Goal: Transaction & Acquisition: Purchase product/service

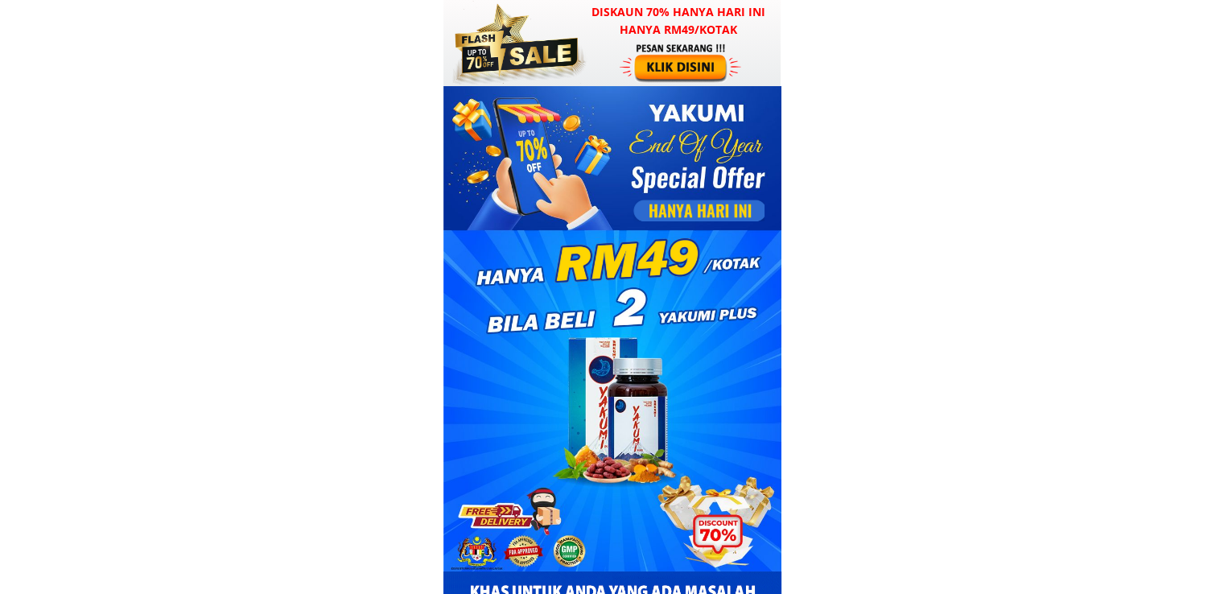
click at [705, 42] on div at bounding box center [682, 62] width 125 height 41
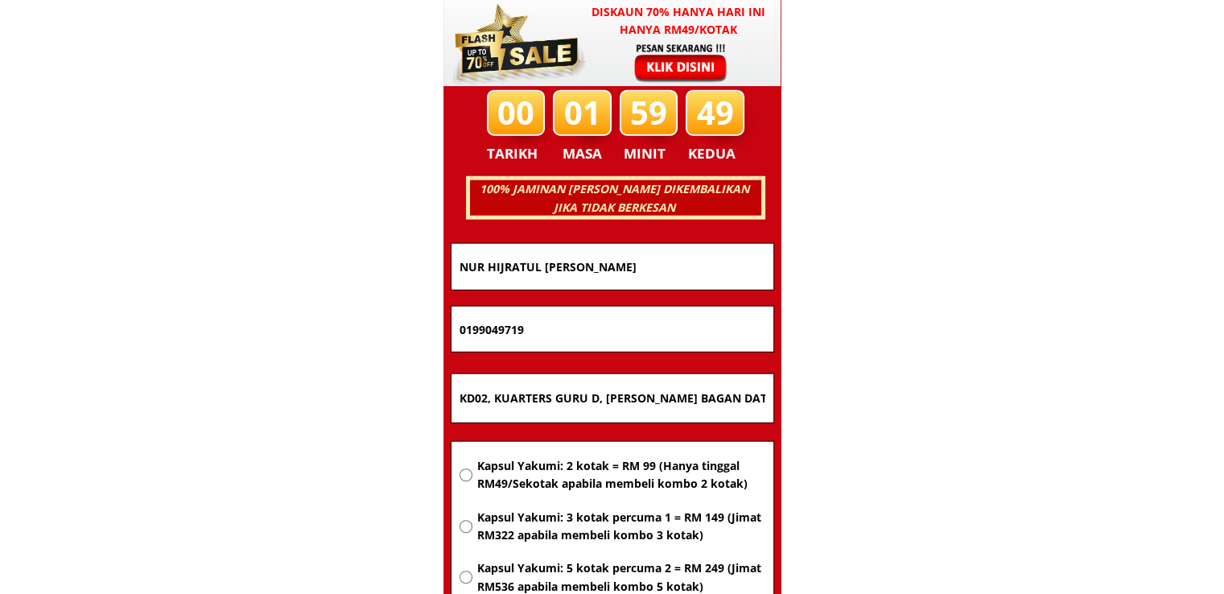
scroll to position [10310, 0]
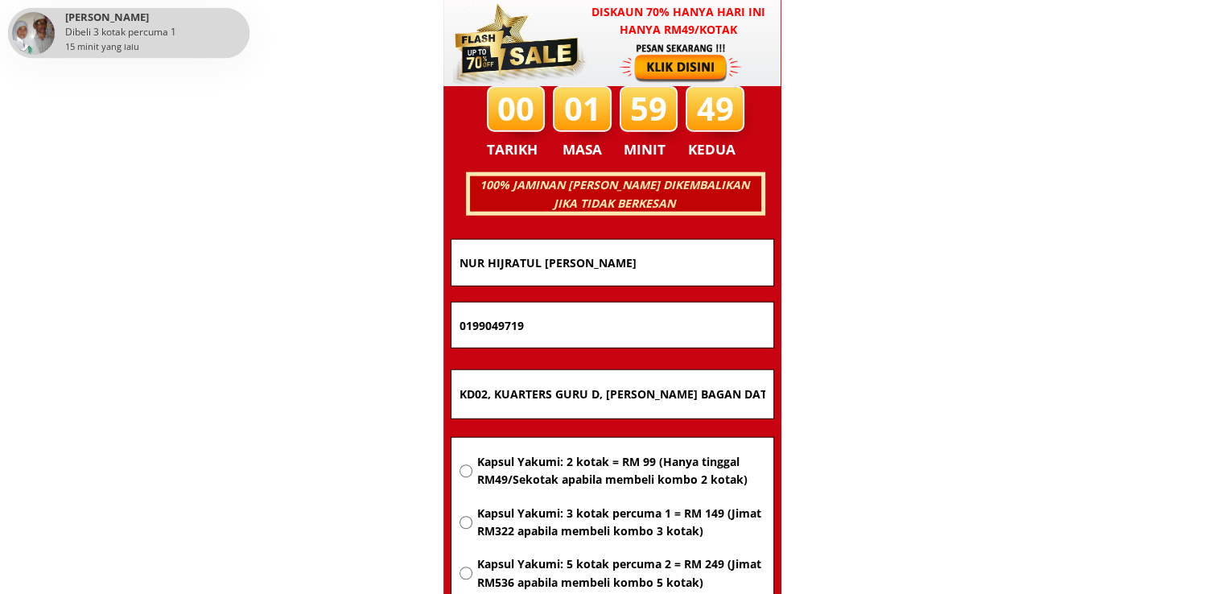
click at [656, 389] on input "KD02, KUARTERS GURU D, SM SAINS BAGAN DATOH, 36100 BAGAN DATUK, PERAK." at bounding box center [612, 394] width 314 height 48
paste input "uala Lumpur"
type input "Kuala Lumpur"
click at [567, 485] on span "Kapsul Yakumi: 2 kotak = RM 99 (Hanya tinggal RM49/Sekotak apabila membeli komb…" at bounding box center [620, 471] width 288 height 36
radio input "true"
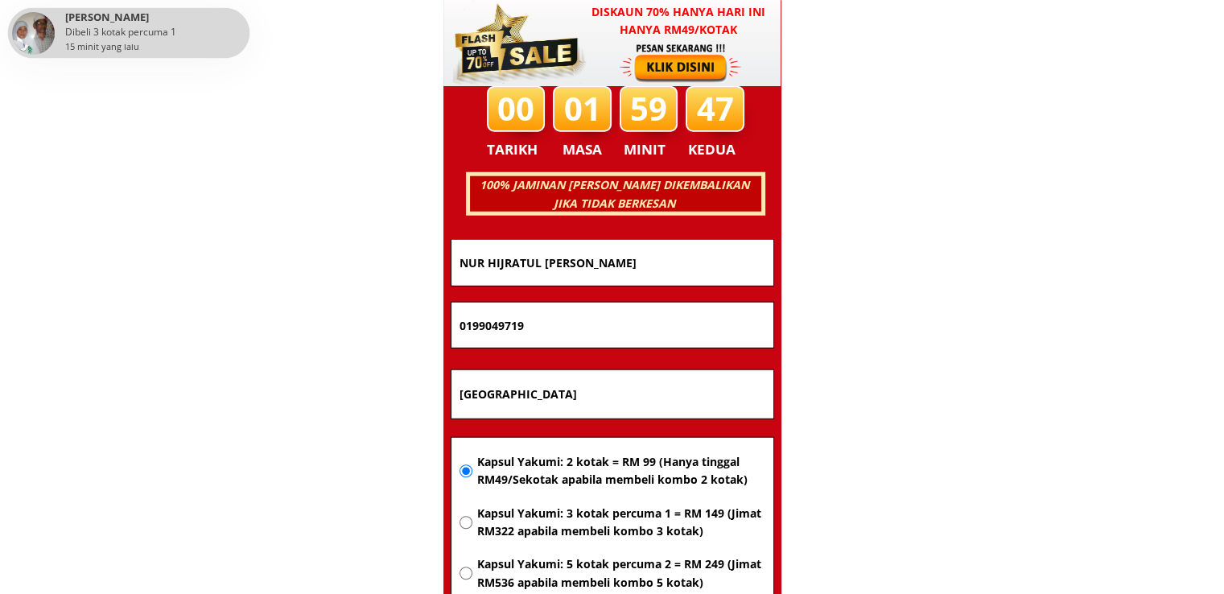
drag, startPoint x: 566, startPoint y: 344, endPoint x: 322, endPoint y: 342, distance: 244.6
paste input "170170307"
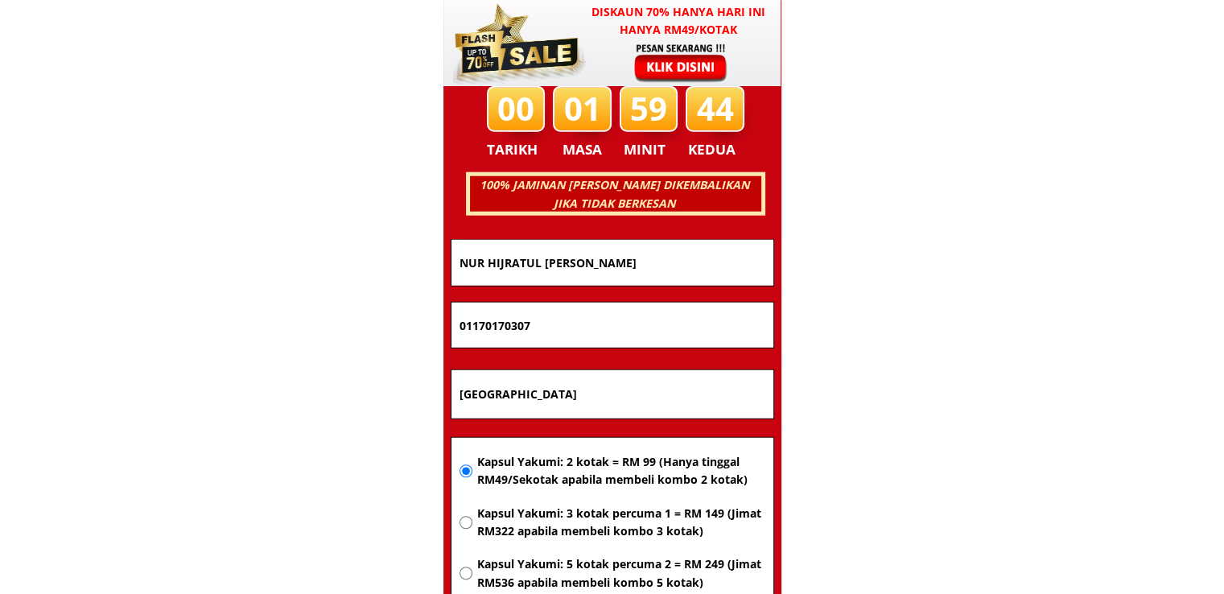
type input "01170170307"
drag, startPoint x: 727, startPoint y: 260, endPoint x: 293, endPoint y: 260, distance: 433.7
paste input "Herlina benga"
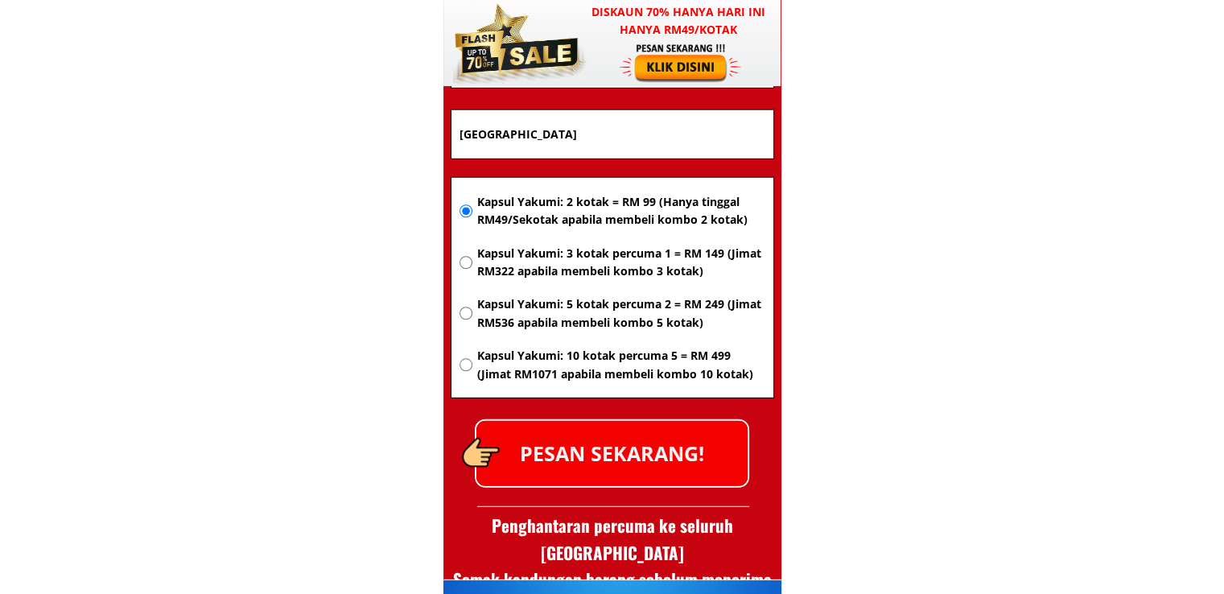
scroll to position [10632, 0]
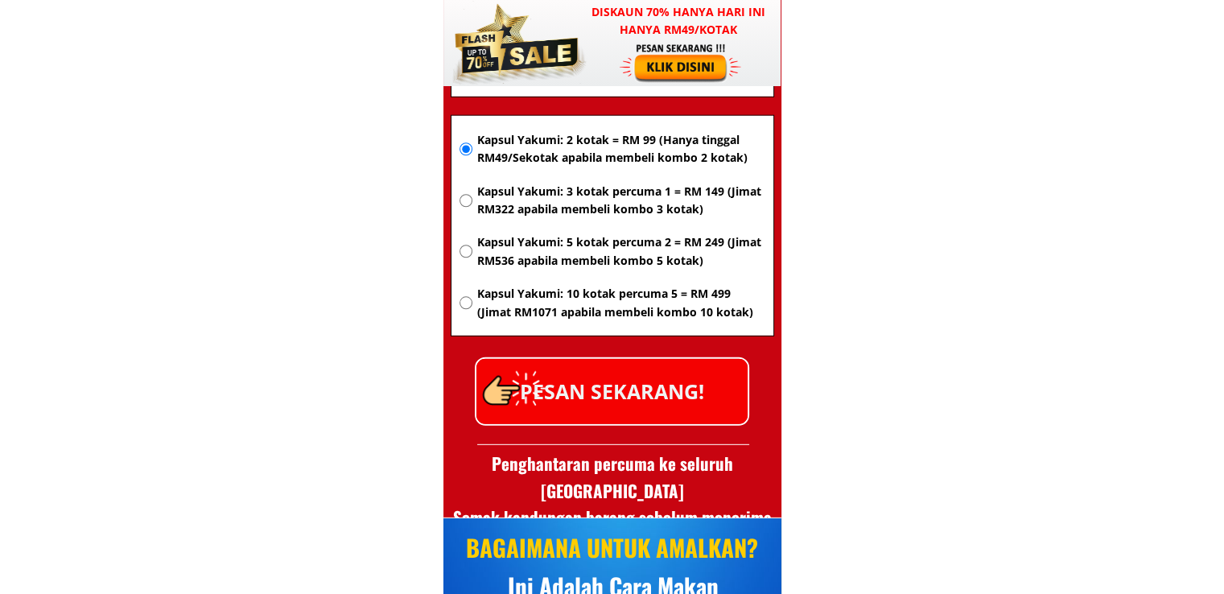
type input "Herlina benga"
click at [660, 438] on div at bounding box center [613, 445] width 272 height 14
click at [666, 377] on p "PESAN SEKARANG!" at bounding box center [611, 391] width 271 height 65
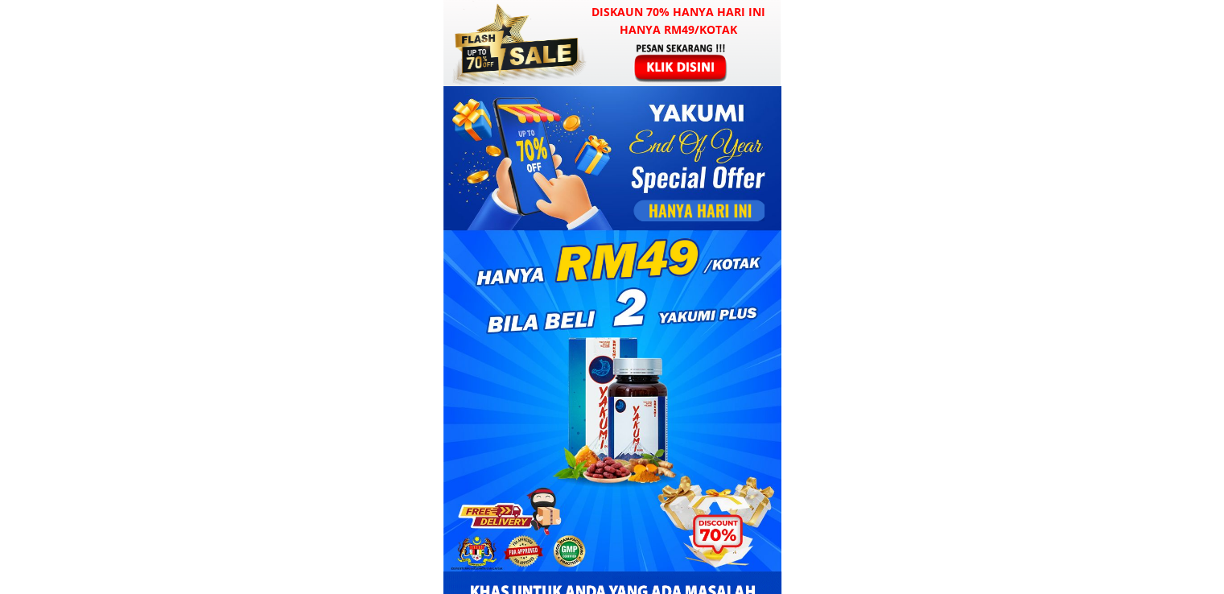
click at [628, 72] on div at bounding box center [682, 62] width 125 height 41
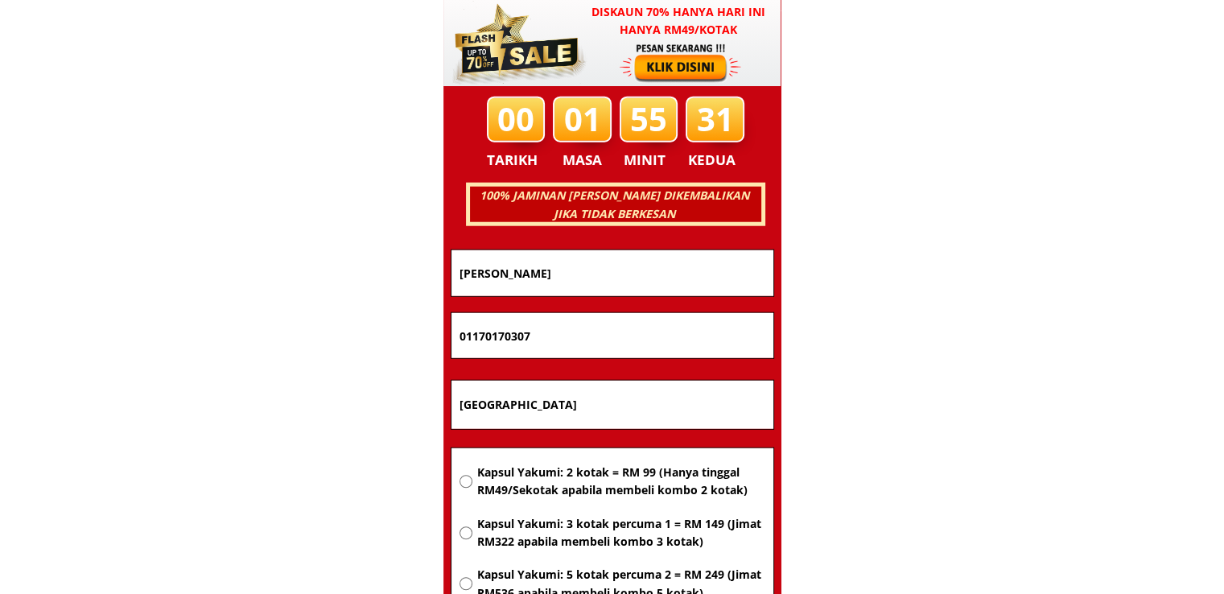
scroll to position [10310, 0]
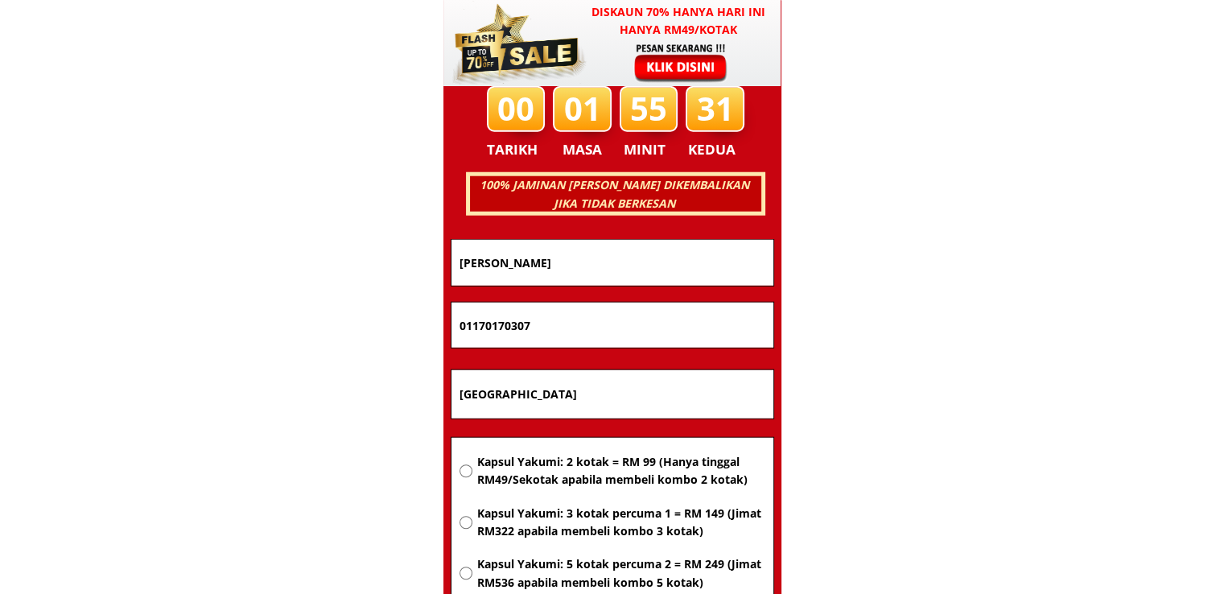
drag, startPoint x: 611, startPoint y: 385, endPoint x: 356, endPoint y: 379, distance: 255.1
paste input "No.150.Blok 9.( F ) PALONG 9.PUSAT [GEOGRAPHIC_DATA],73430,[GEOGRAPHIC_DATA],[G…"
type input "No.150.Blok 9.( F ) PALONG 9.PUSAT [GEOGRAPHIC_DATA],73430,[GEOGRAPHIC_DATA],[G…"
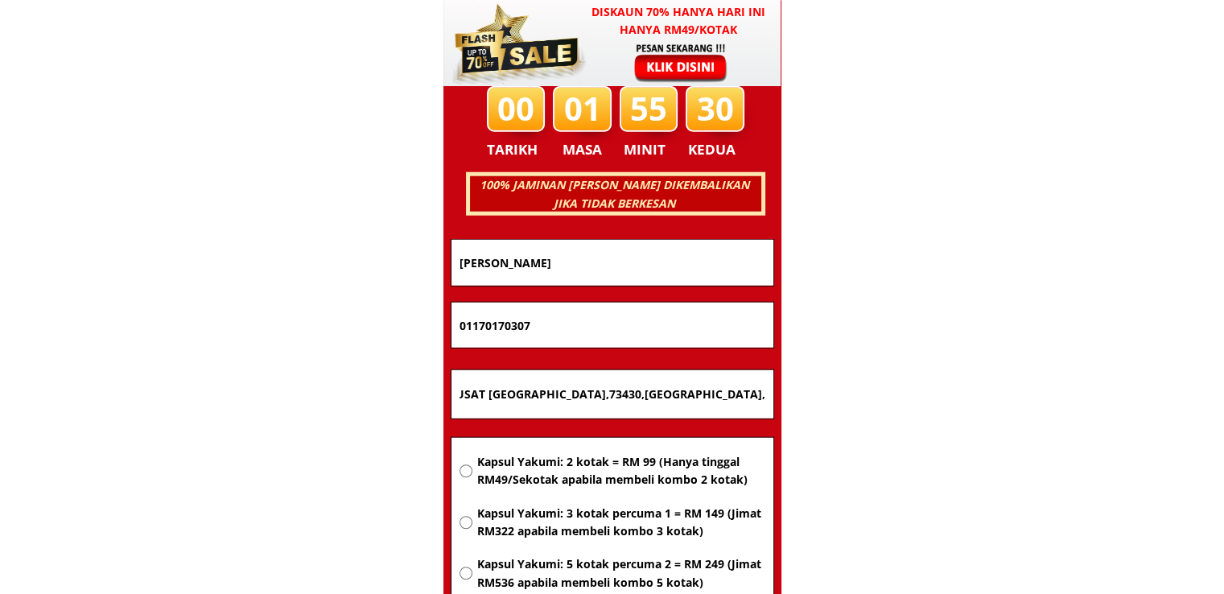
click at [559, 467] on span "Kapsul Yakumi: 2 kotak = RM 99 (Hanya tinggal RM49/Sekotak apabila membeli komb…" at bounding box center [620, 471] width 288 height 36
radio input "true"
drag, startPoint x: 586, startPoint y: 326, endPoint x: 315, endPoint y: 319, distance: 270.5
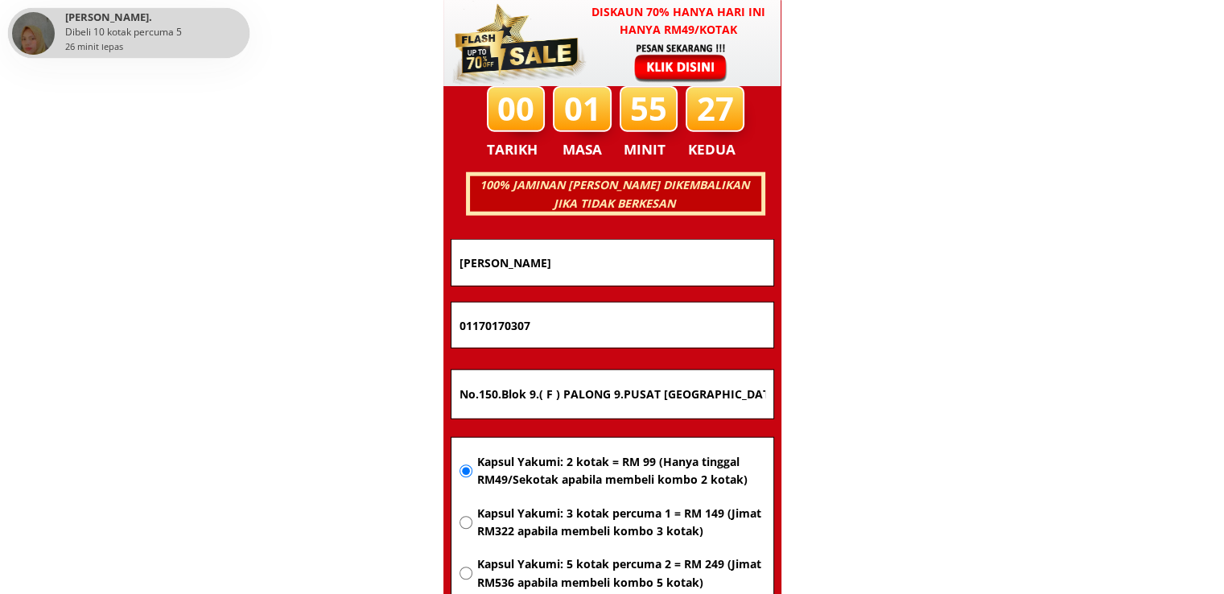
paste input "3-7019975"
click at [481, 330] on input "013-7019975" at bounding box center [612, 325] width 314 height 45
type input "0137019975"
drag, startPoint x: 572, startPoint y: 248, endPoint x: 328, endPoint y: 249, distance: 243.8
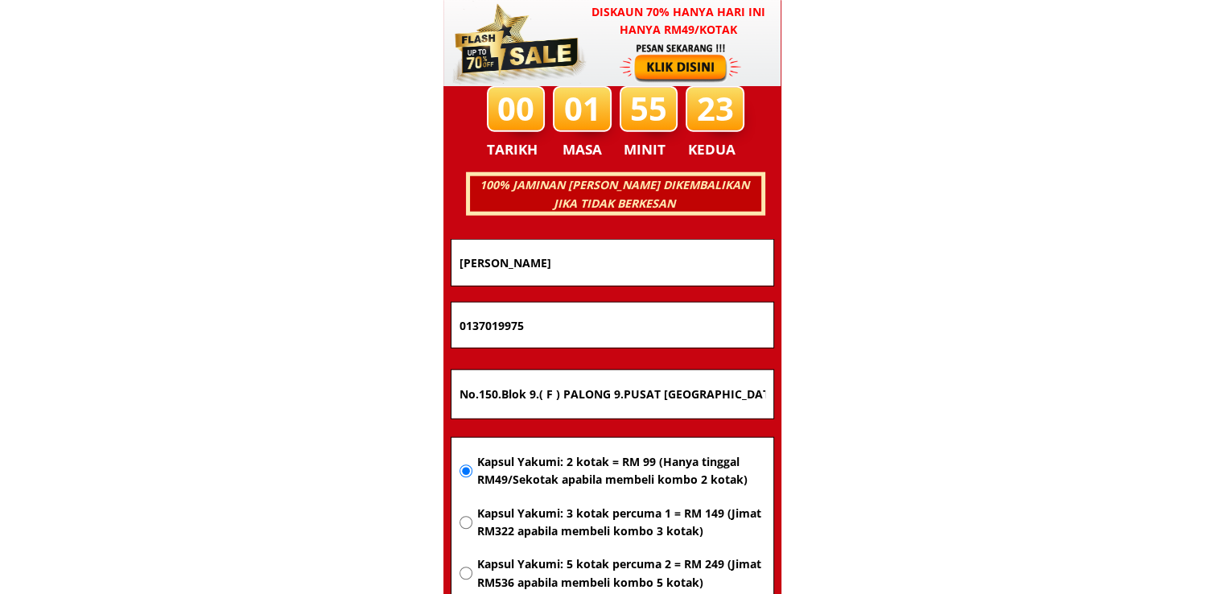
paste input "[PERSON_NAME] @ BAHRI.."
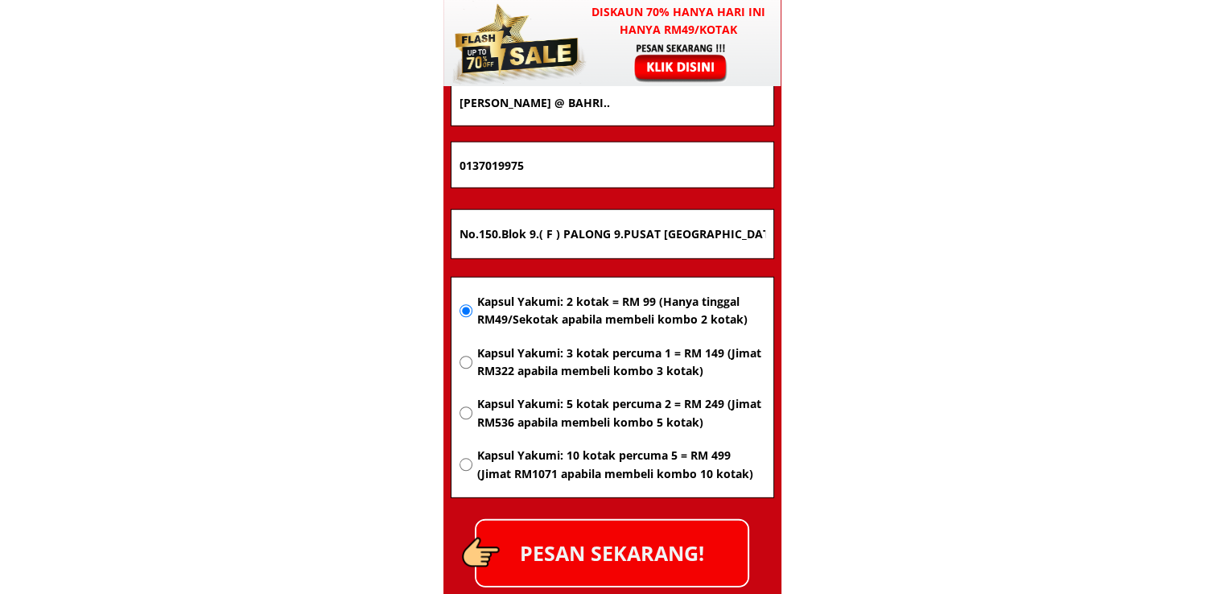
scroll to position [10471, 0]
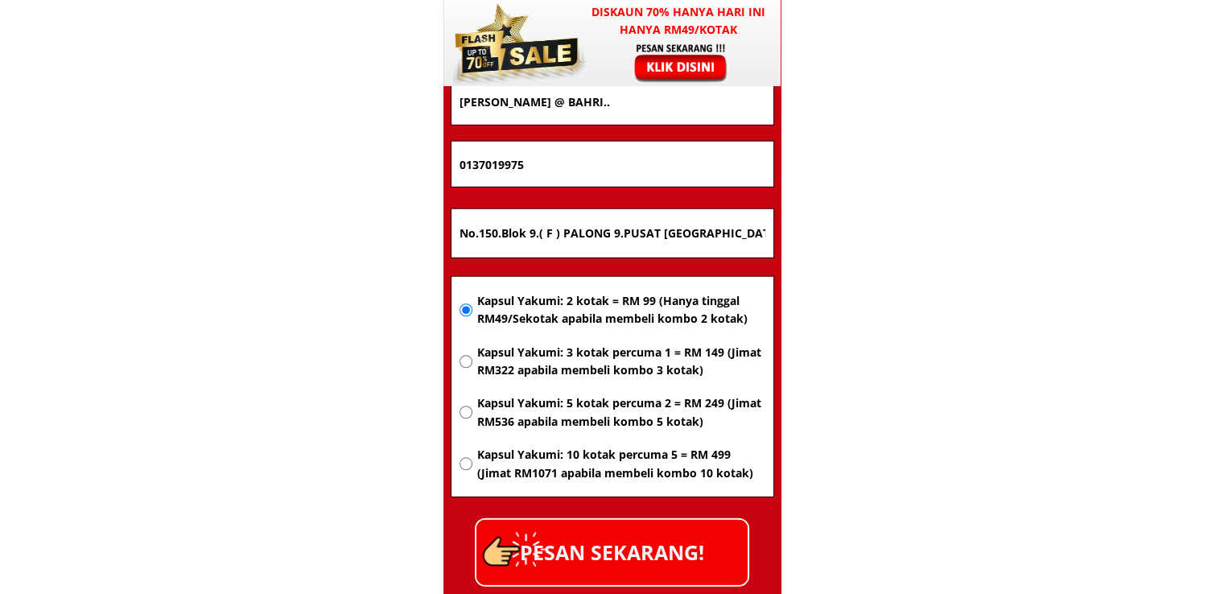
type input "[PERSON_NAME] @ BAHRI.."
click at [634, 556] on p "PESAN SEKARANG!" at bounding box center [611, 552] width 271 height 65
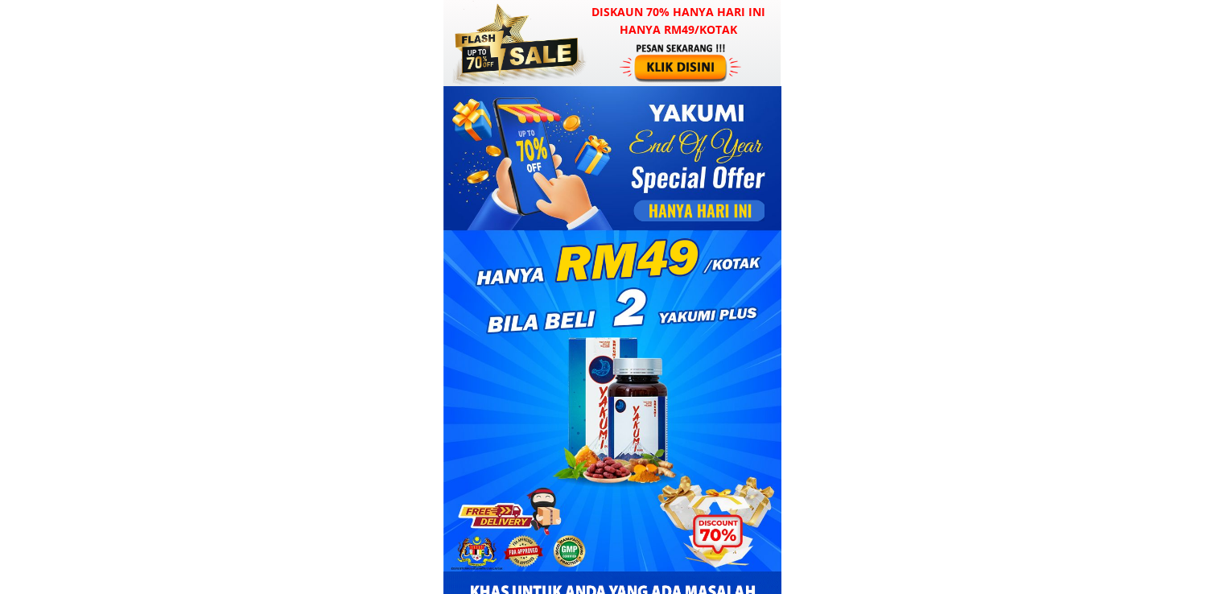
click at [632, 123] on div at bounding box center [612, 260] width 338 height 348
click at [651, 74] on div at bounding box center [682, 62] width 125 height 41
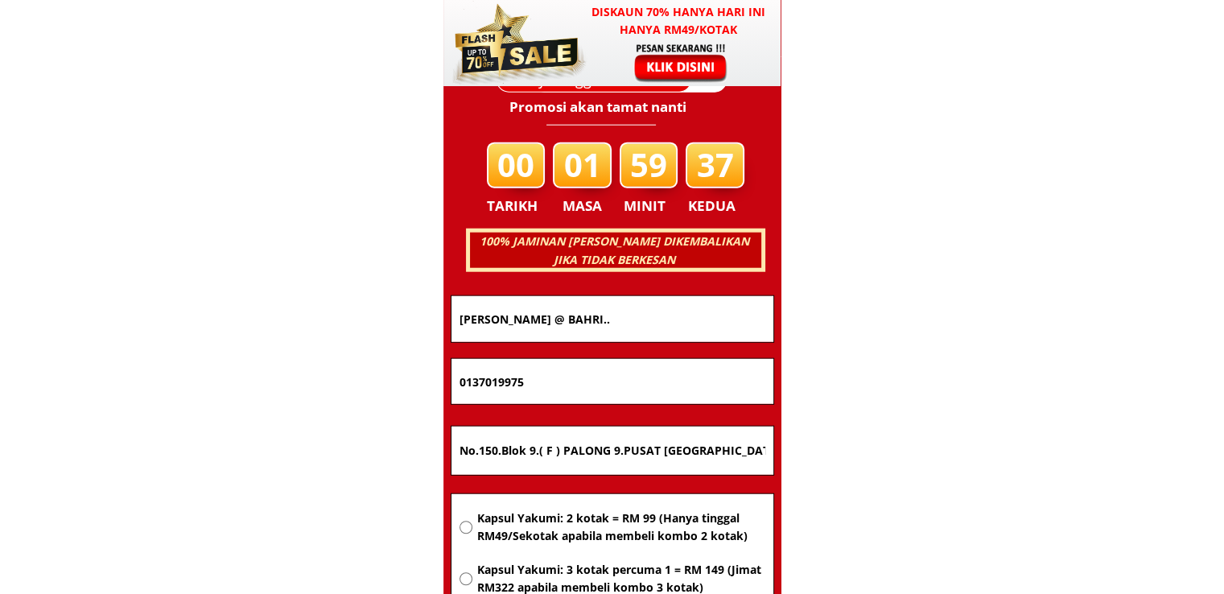
scroll to position [10310, 0]
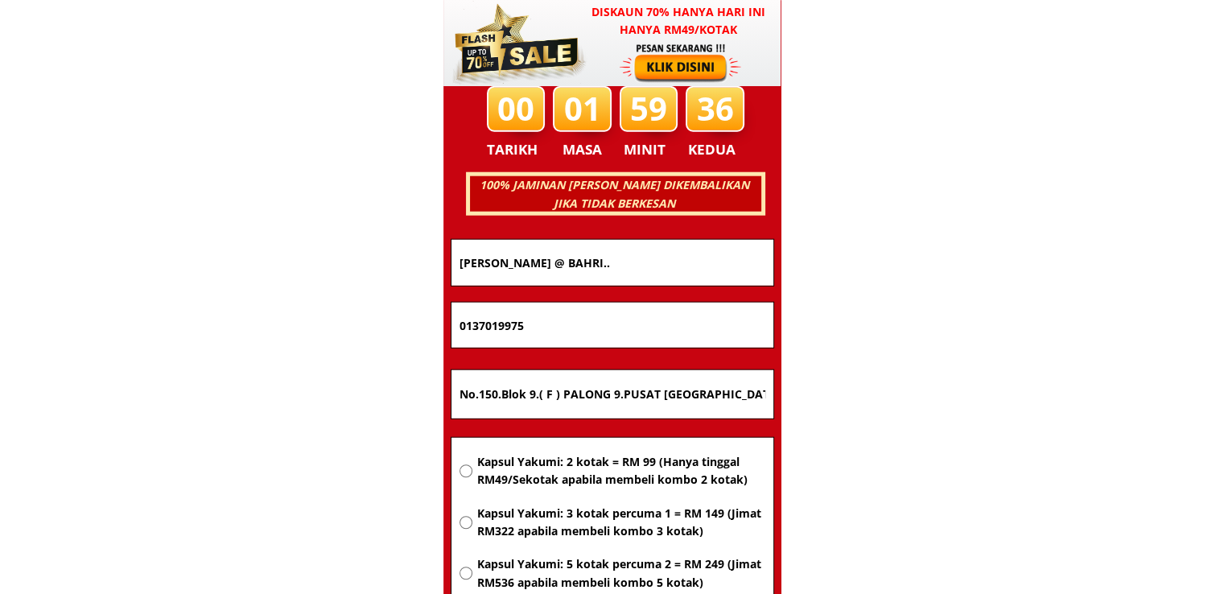
click at [524, 513] on span "Kapsul Yakumi: 3 kotak percuma 1 = RM 149 (Jimat RM322 apabila membeli kombo 3 …" at bounding box center [620, 523] width 288 height 36
radio input "true"
click at [622, 395] on input "No.150.Blok 9.( F ) PALONG 9.PUSAT [GEOGRAPHIC_DATA],73430,[GEOGRAPHIC_DATA],[G…" at bounding box center [612, 394] width 314 height 48
paste input "[STREET_ADDRESS]"
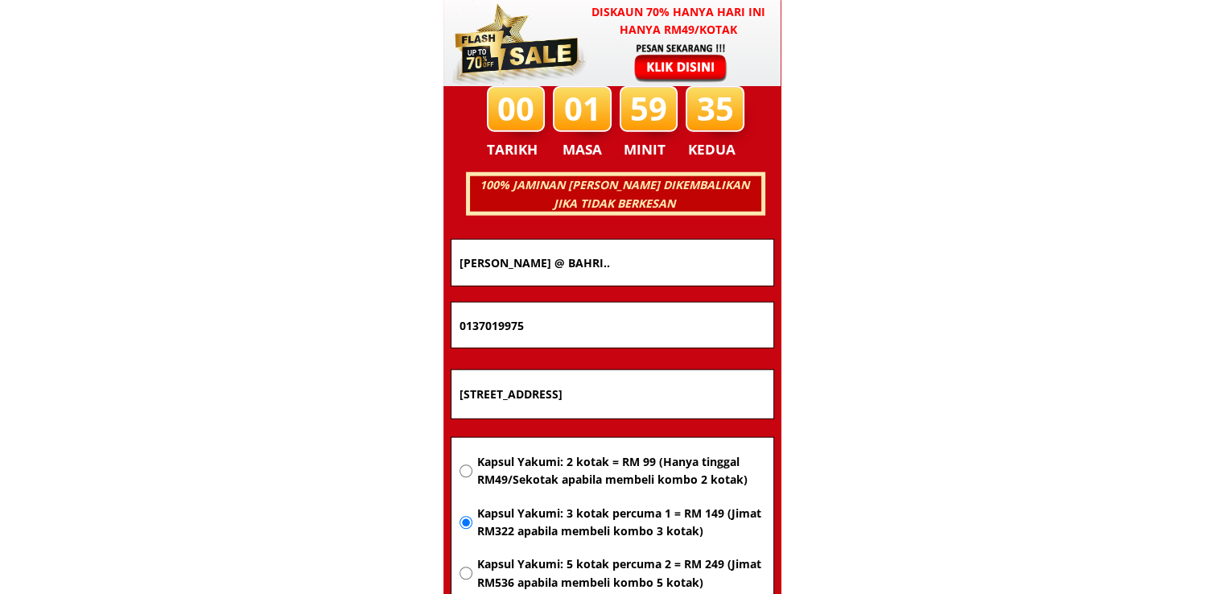
scroll to position [0, 95]
type input "[STREET_ADDRESS]"
drag, startPoint x: 623, startPoint y: 325, endPoint x: 331, endPoint y: 329, distance: 292.1
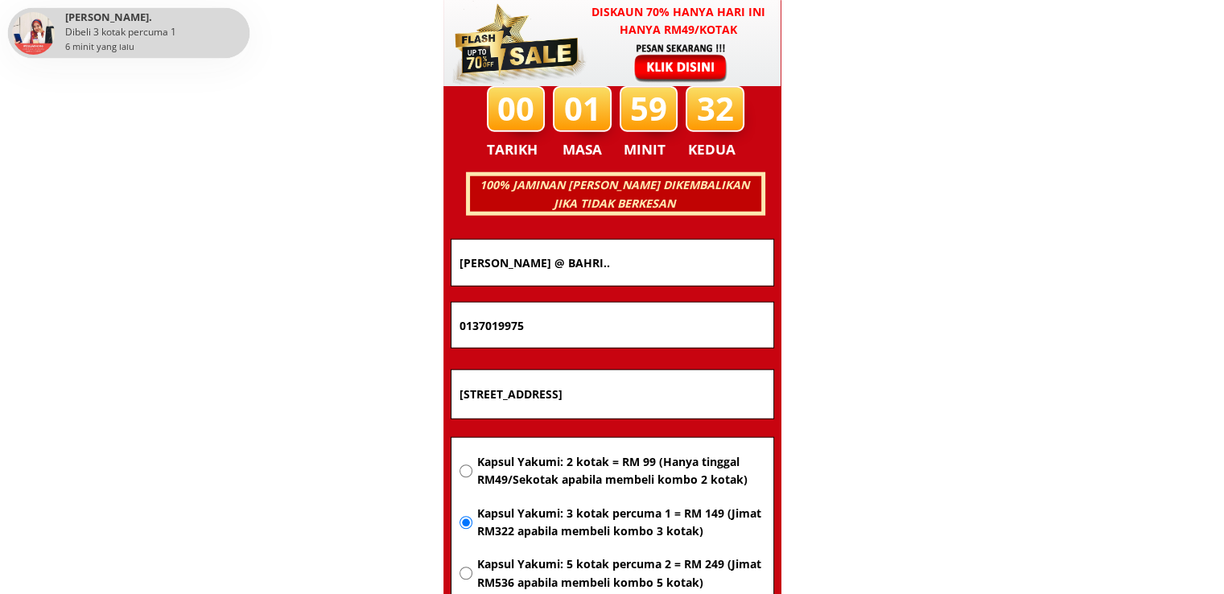
paste input "60136578871"
type input "60136578871"
drag, startPoint x: 681, startPoint y: 262, endPoint x: 304, endPoint y: 261, distance: 376.6
paste input "Norlemi Binti [PERSON_NAME]"
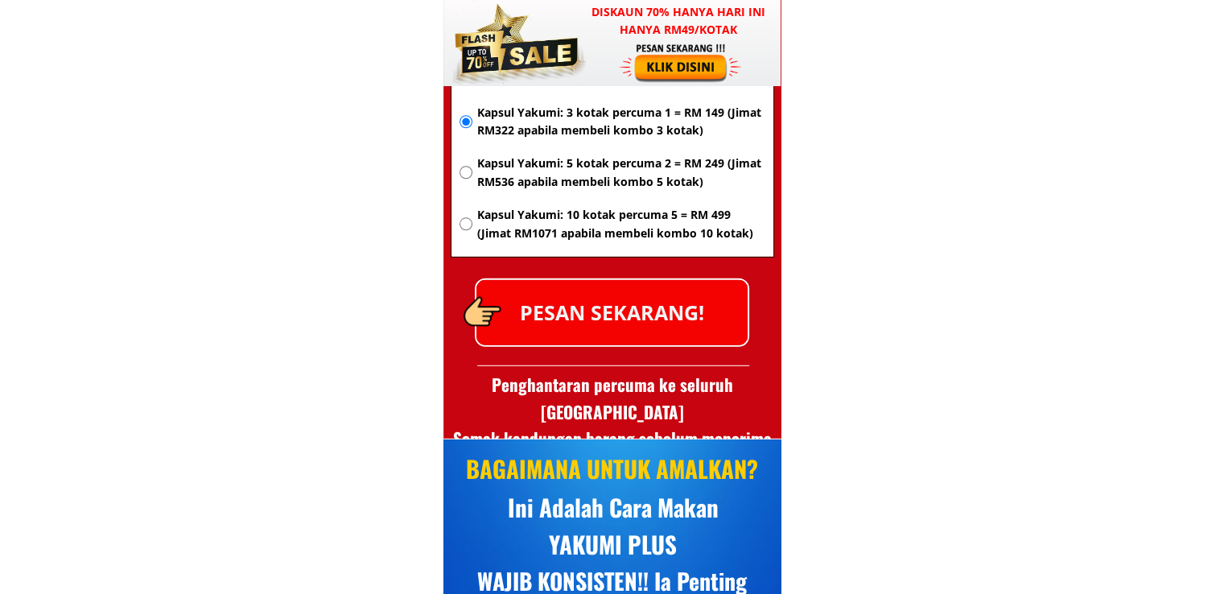
scroll to position [10712, 0]
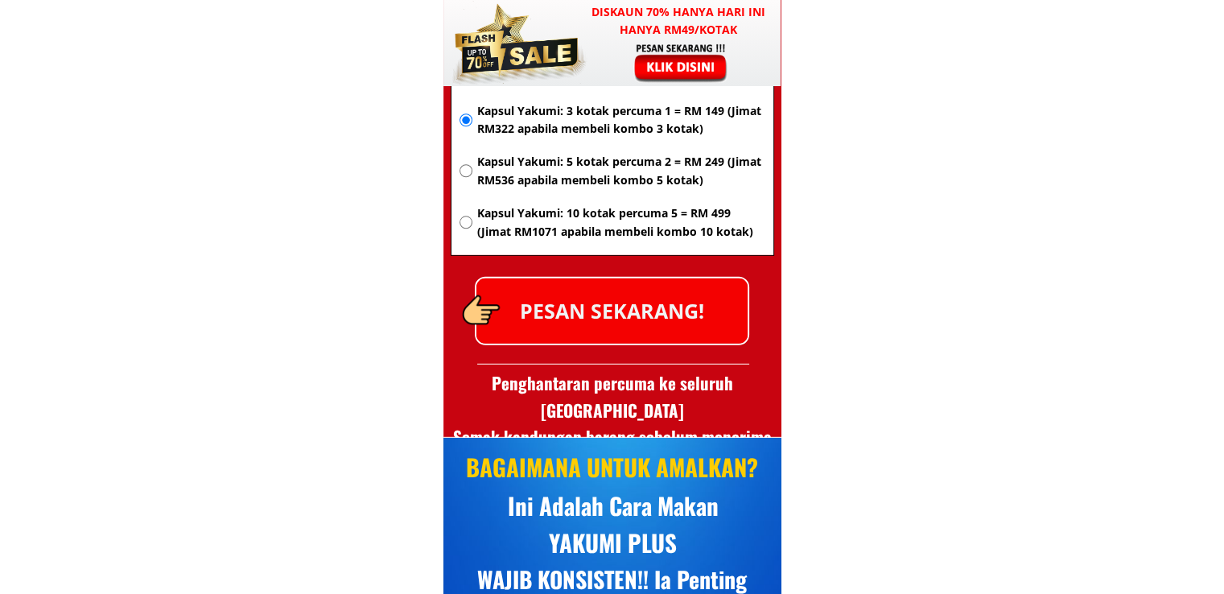
type input "Norlemi Binti [PERSON_NAME]"
click at [668, 313] on p "PESAN SEKARANG!" at bounding box center [611, 310] width 271 height 65
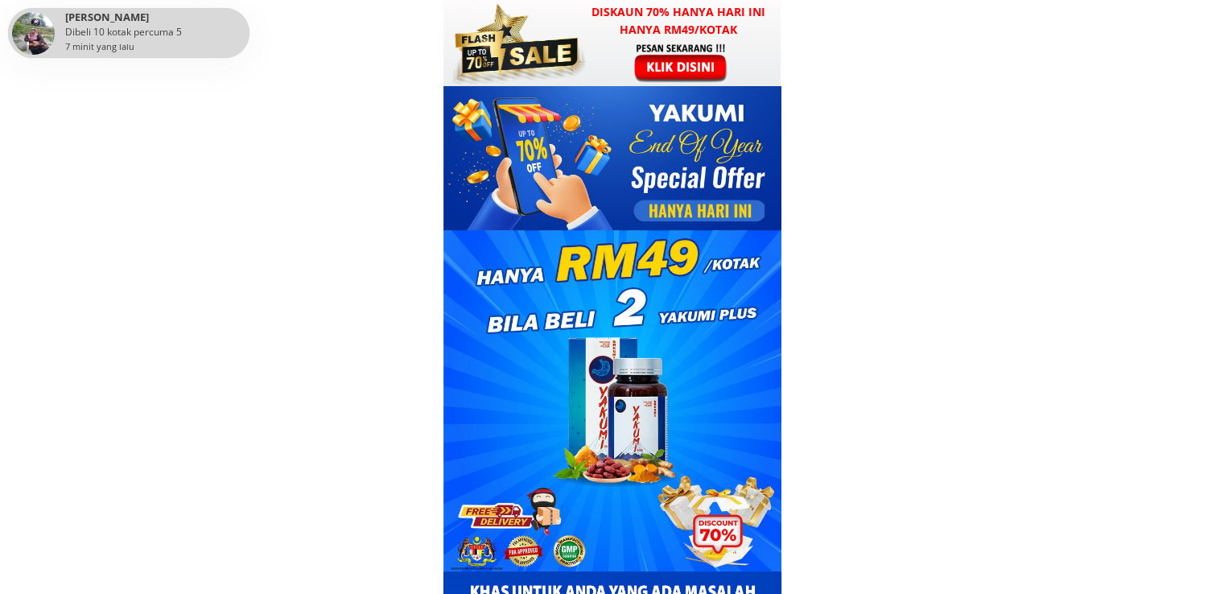
click at [642, 84] on div at bounding box center [611, 43] width 337 height 86
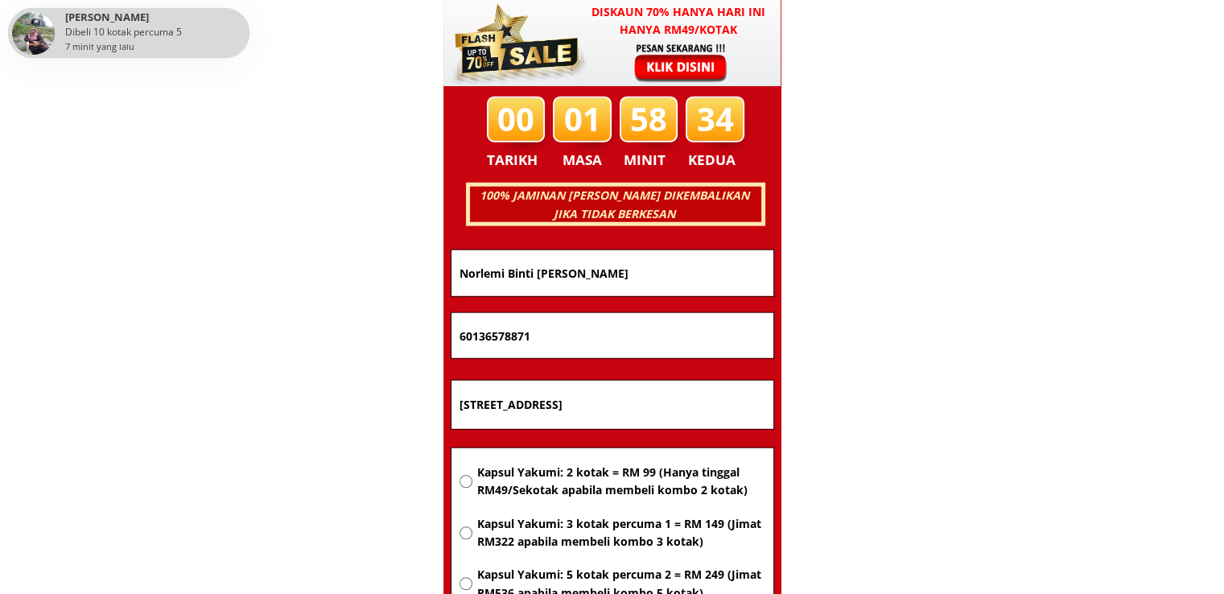
scroll to position [10310, 0]
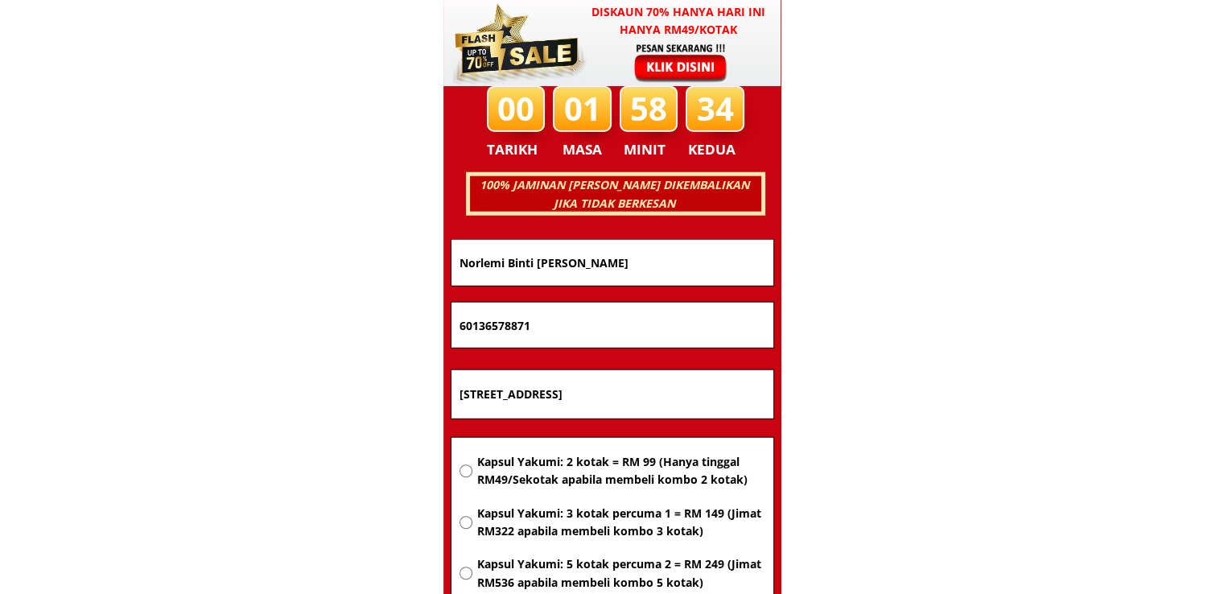
click at [514, 503] on div "Kapsul Yakumi: 2 kotak = RM 99 (Hanya tinggal RM49/Sekotak apabila membeli komb…" at bounding box center [612, 555] width 306 height 205
click at [541, 514] on span "Kapsul Yakumi: 3 kotak percuma 1 = RM 149 (Jimat RM322 apabila membeli kombo 3 …" at bounding box center [620, 523] width 288 height 36
radio input "true"
click at [579, 399] on input "[STREET_ADDRESS]" at bounding box center [612, 394] width 314 height 48
paste input "No 56=kg jamb u rias 28600 karak pahang"
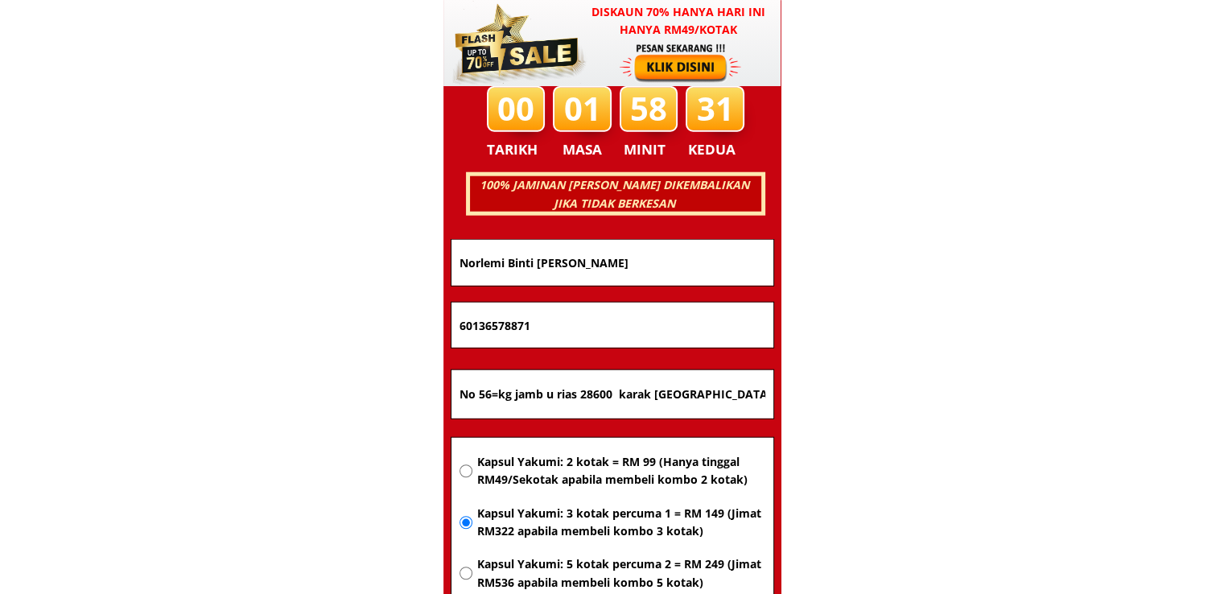
type input "No 56=kg jamb u rias 28600 karak pahang"
drag, startPoint x: 503, startPoint y: 316, endPoint x: 303, endPoint y: 315, distance: 200.4
paste input "72393586"
type input "60172393586"
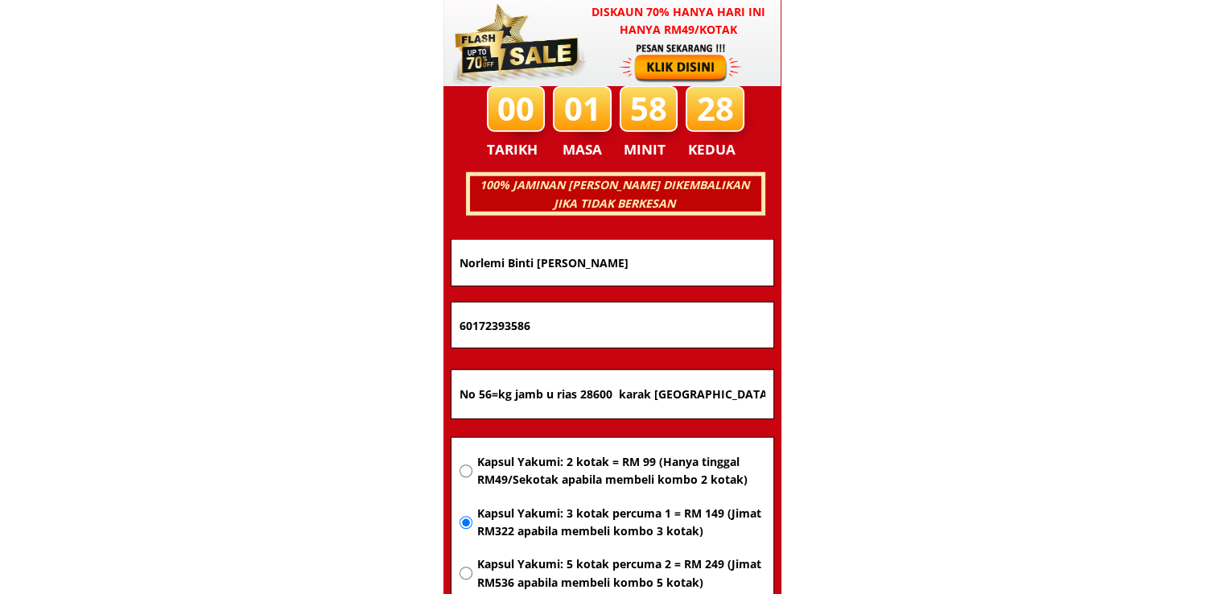
drag, startPoint x: 634, startPoint y: 253, endPoint x: 232, endPoint y: 255, distance: 402.3
paste input "Wan broery bin muhamed dahalan"
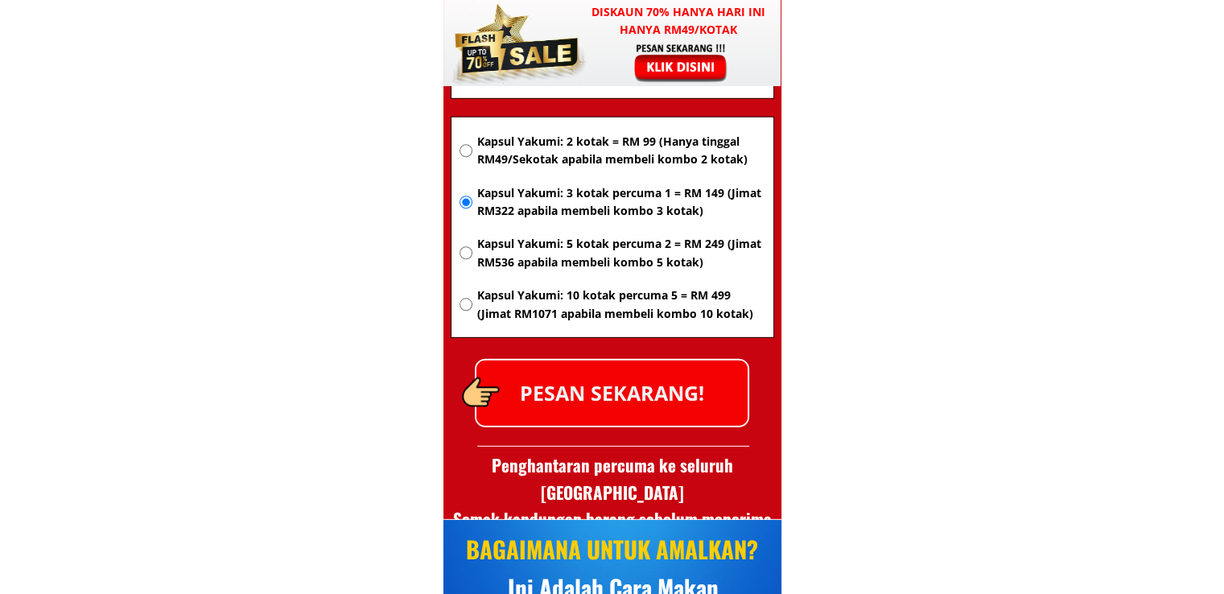
scroll to position [10632, 0]
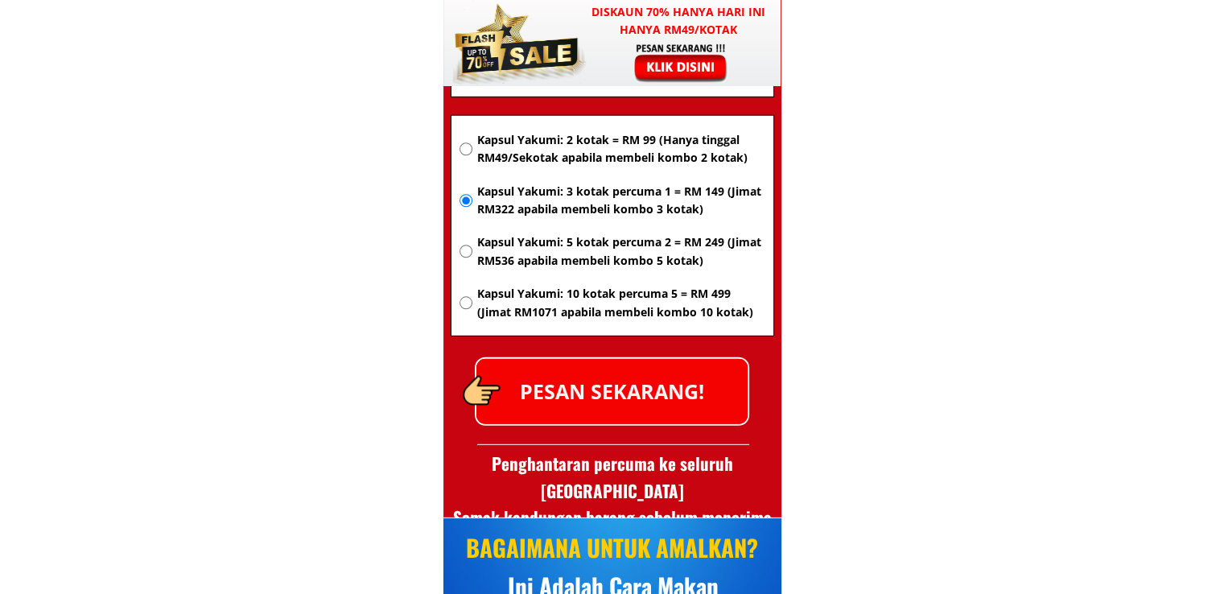
type input "Wan broery bin muhamed dahalan"
click at [656, 398] on p "PESAN SEKARANG!" at bounding box center [611, 391] width 271 height 65
